Goal: Navigation & Orientation: Find specific page/section

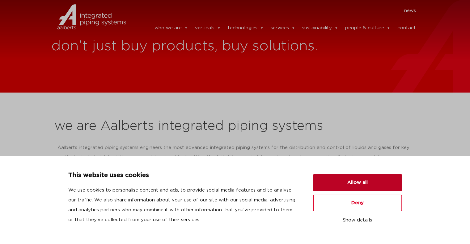
click at [363, 180] on button "Allow all" at bounding box center [357, 183] width 89 height 17
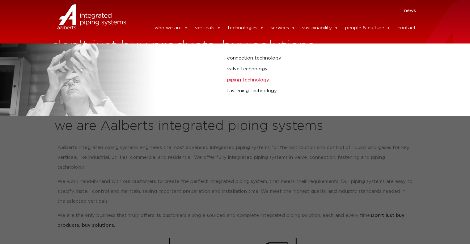
click at [255, 76] on link "piping technology" at bounding box center [315, 80] width 176 height 8
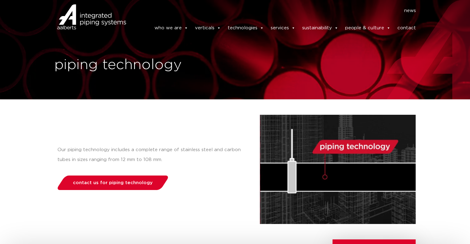
click at [95, 21] on img at bounding box center [76, 25] width 51 height 19
